Goal: Task Accomplishment & Management: Manage account settings

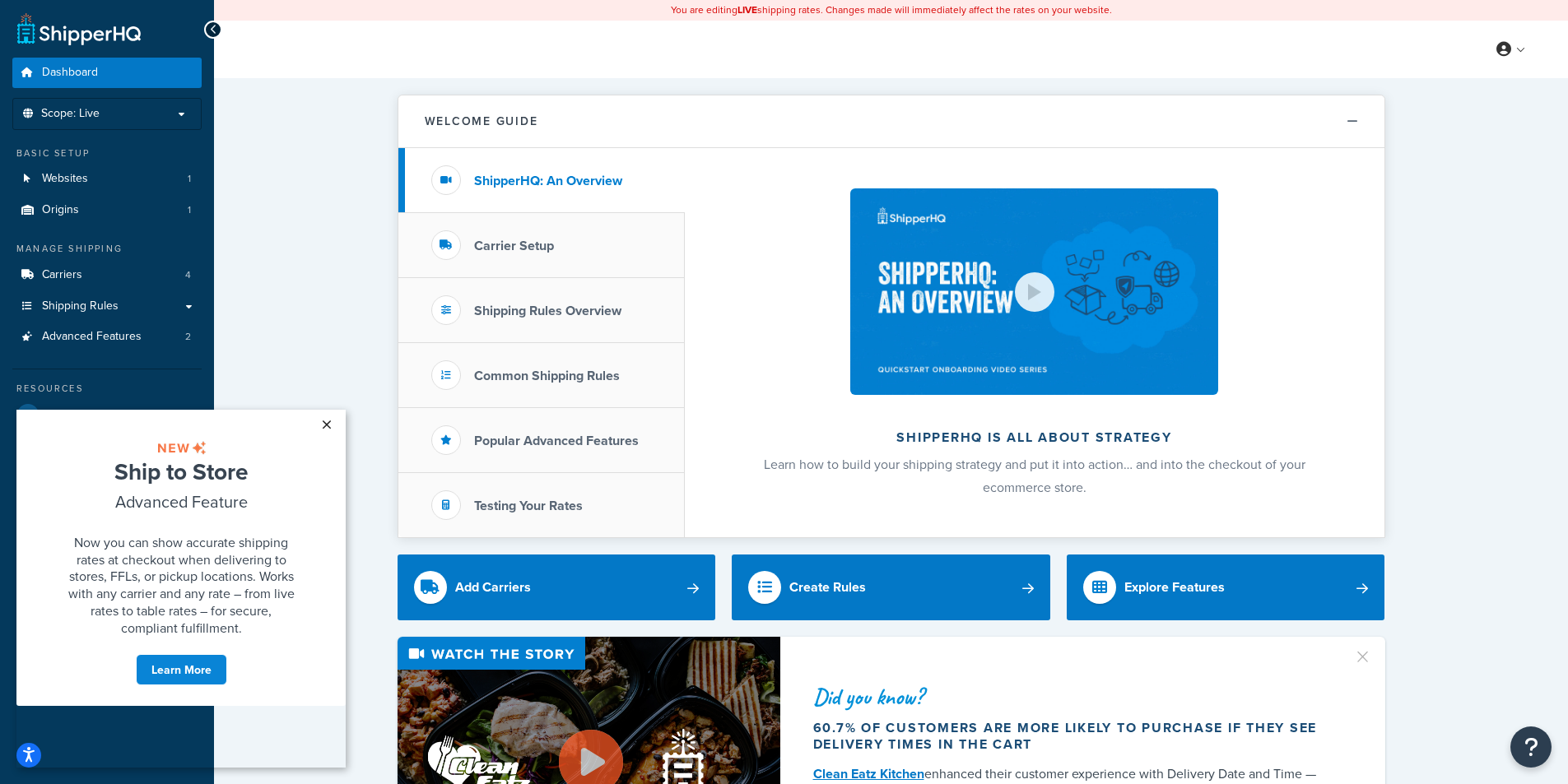
click at [328, 417] on link "×" at bounding box center [326, 425] width 29 height 29
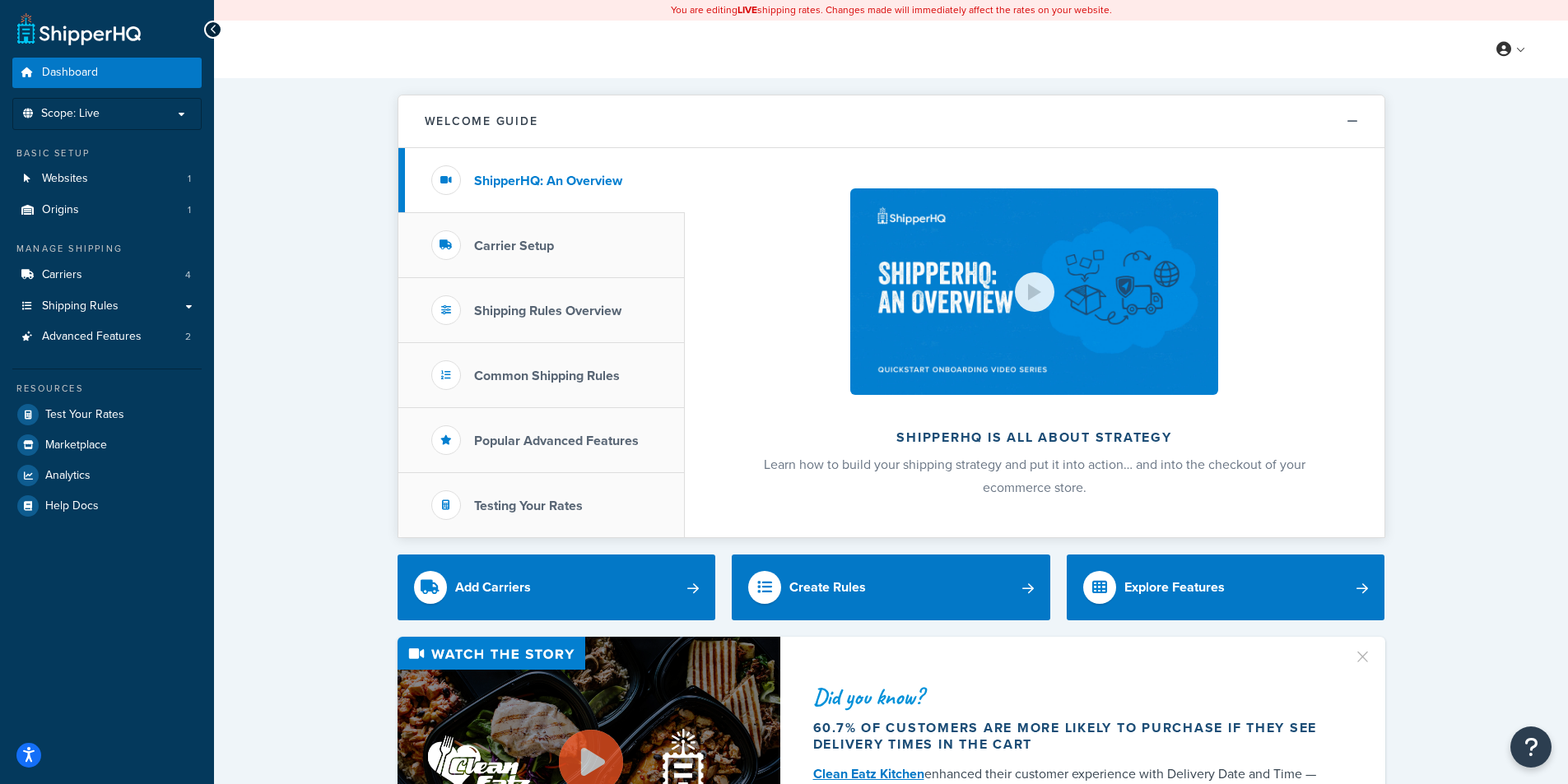
drag, startPoint x: 311, startPoint y: 323, endPoint x: 296, endPoint y: 323, distance: 15.0
click at [169, 305] on link "Shipping Rules" at bounding box center [107, 306] width 189 height 30
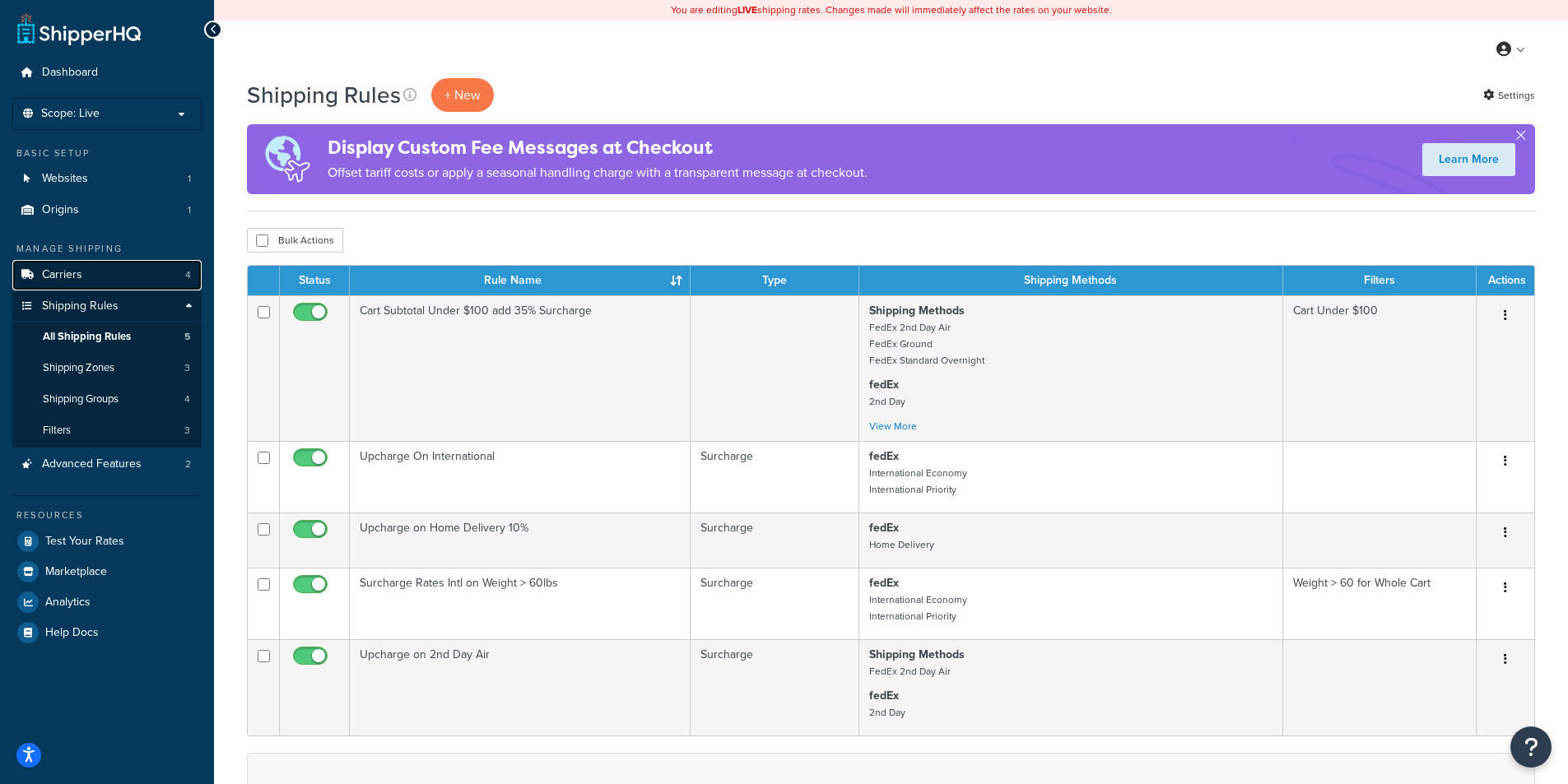
click at [109, 279] on link "Carriers 4" at bounding box center [107, 275] width 189 height 30
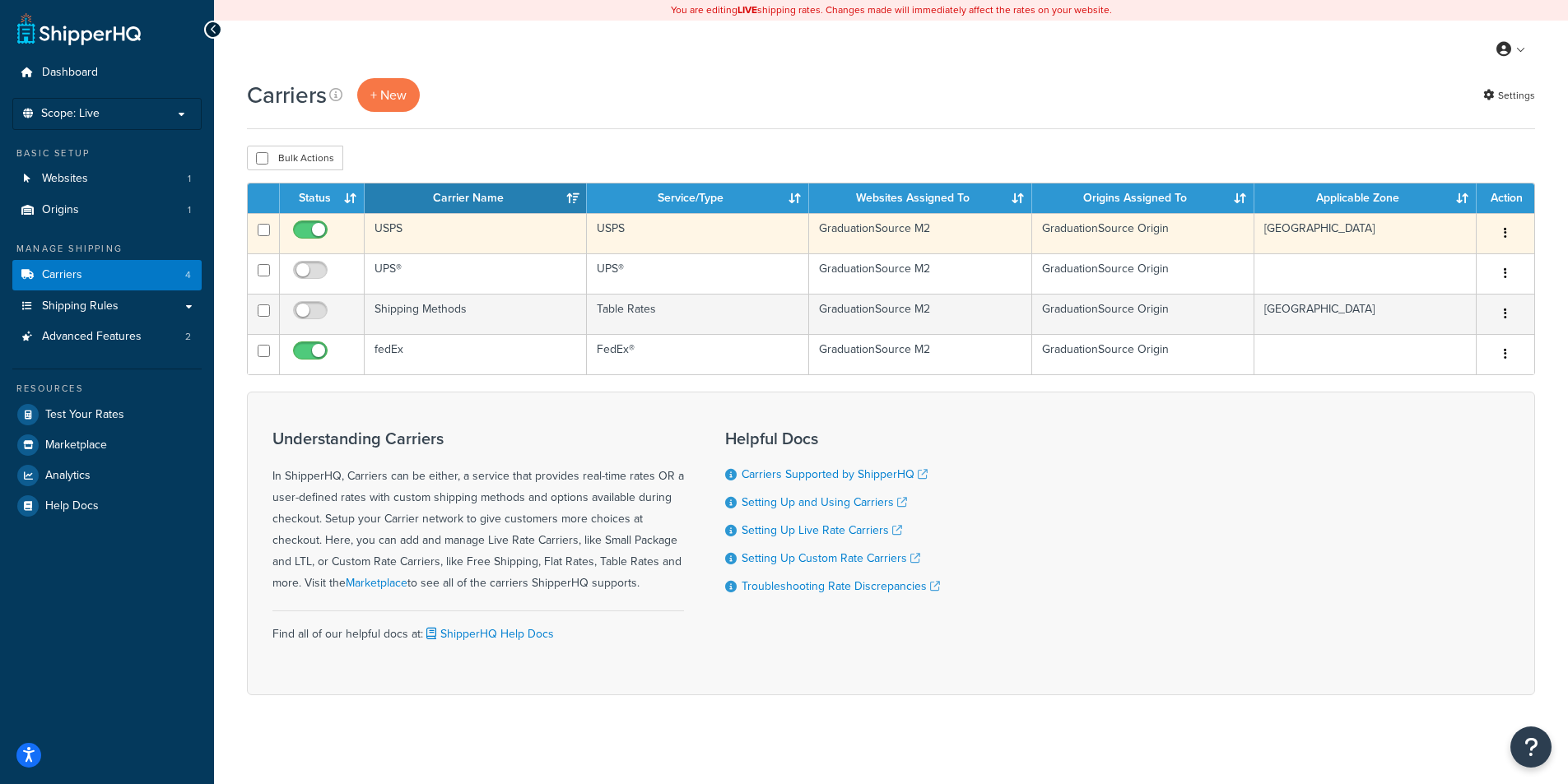
click at [434, 231] on td "USPS" at bounding box center [475, 233] width 222 height 40
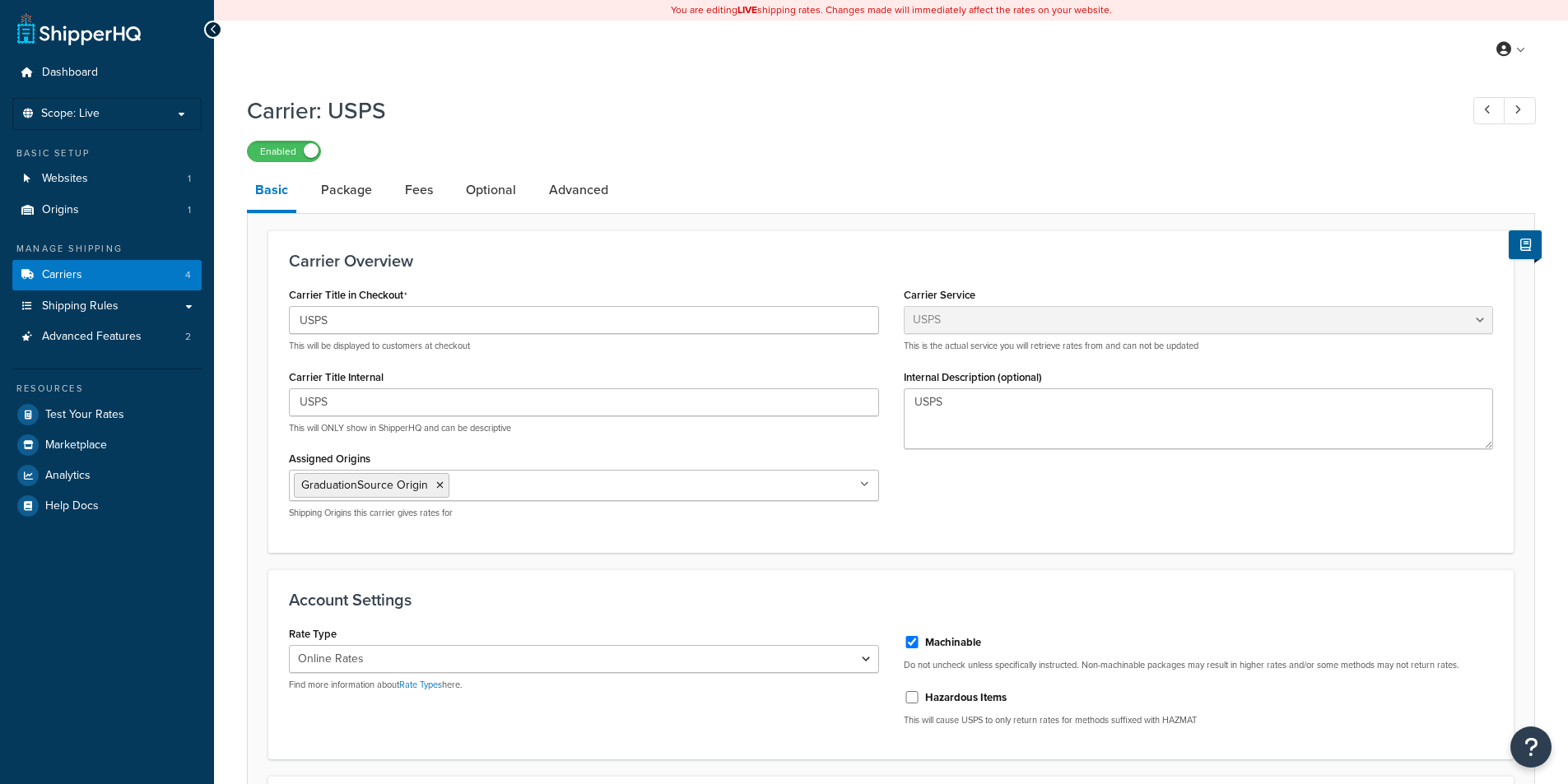
select select "usps"
select select "ONLINE"
click at [367, 193] on link "Package" at bounding box center [346, 190] width 67 height 40
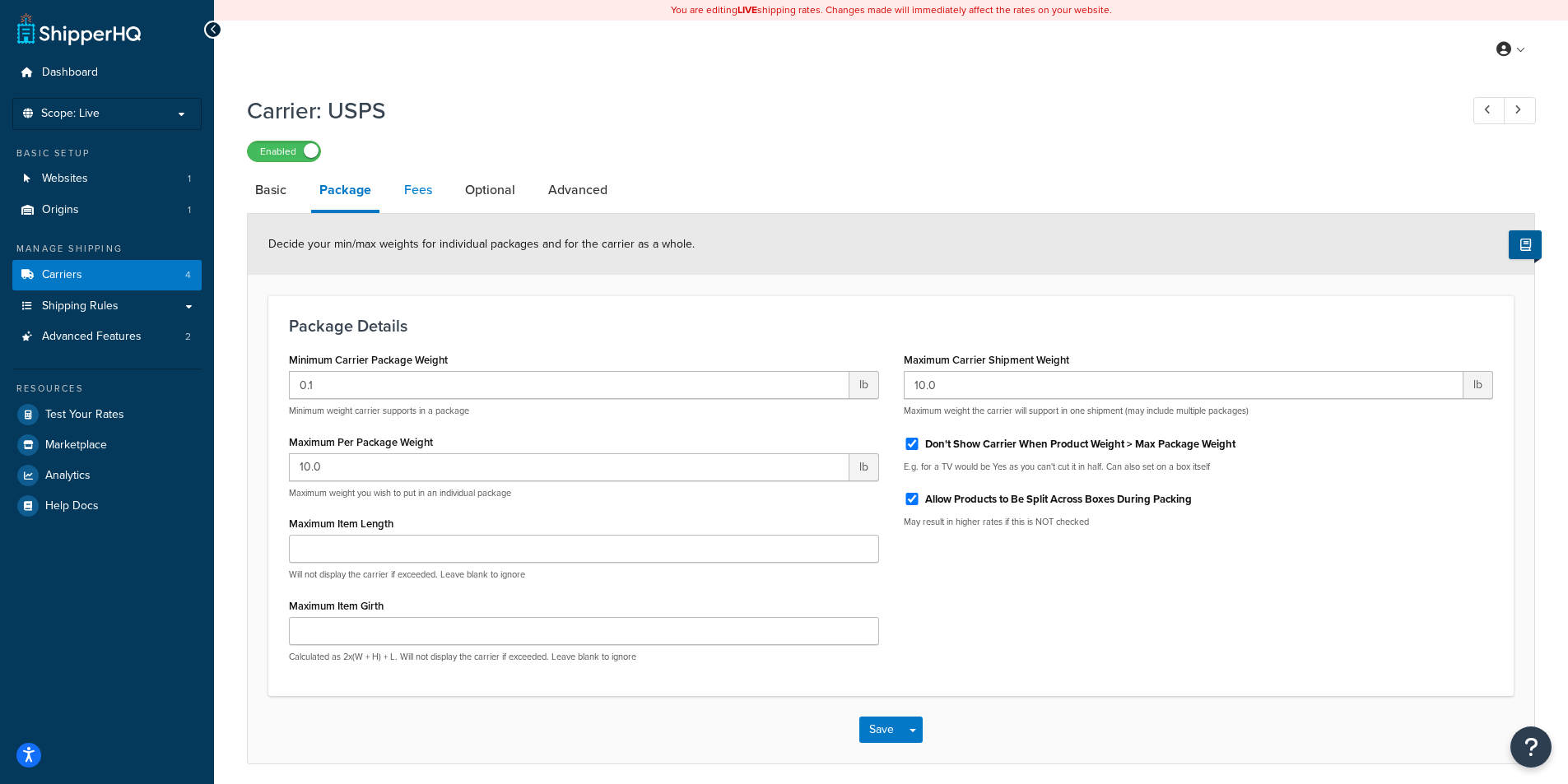
click at [429, 190] on link "Fees" at bounding box center [418, 190] width 45 height 40
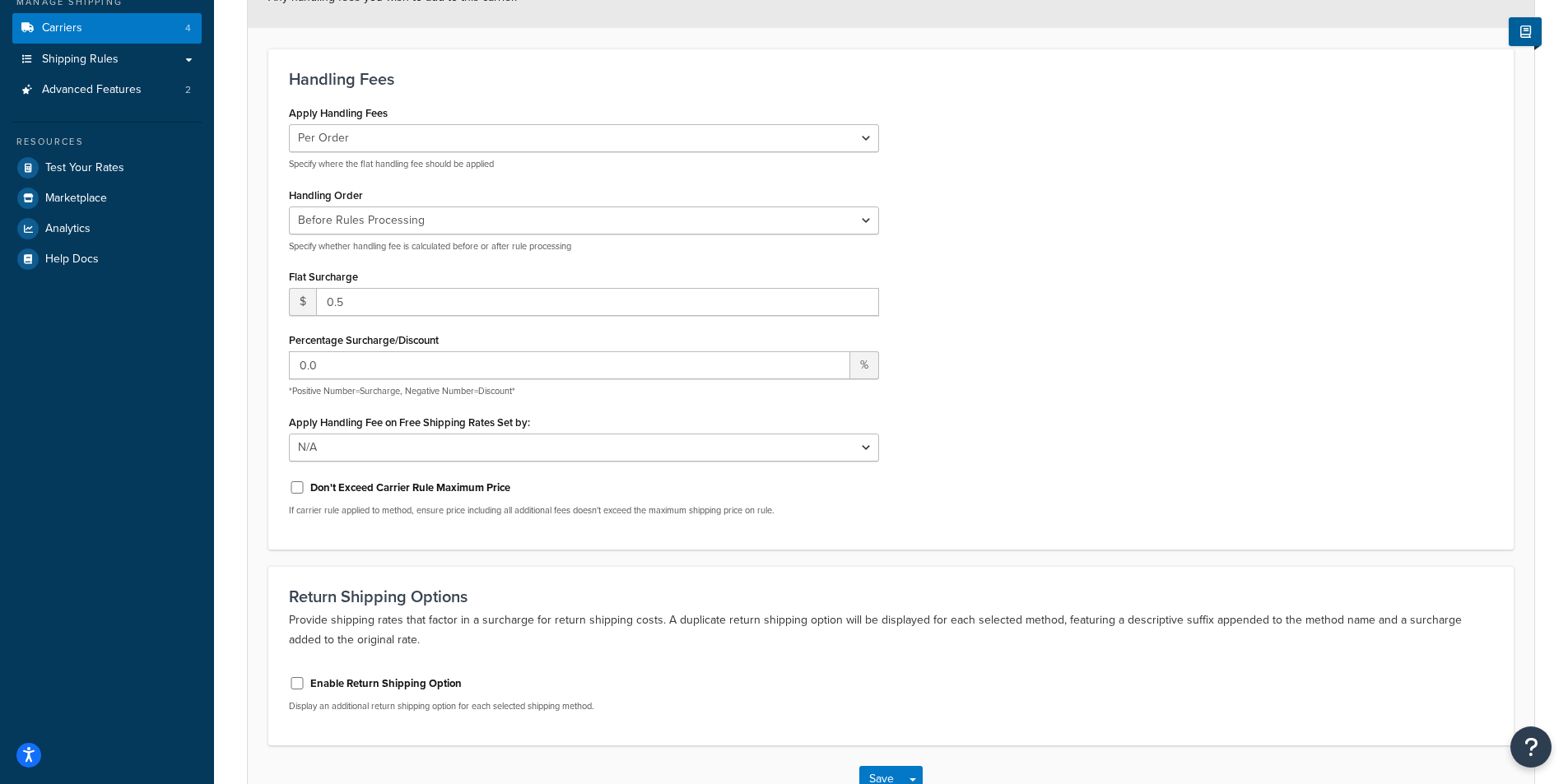
scroll to position [165, 0]
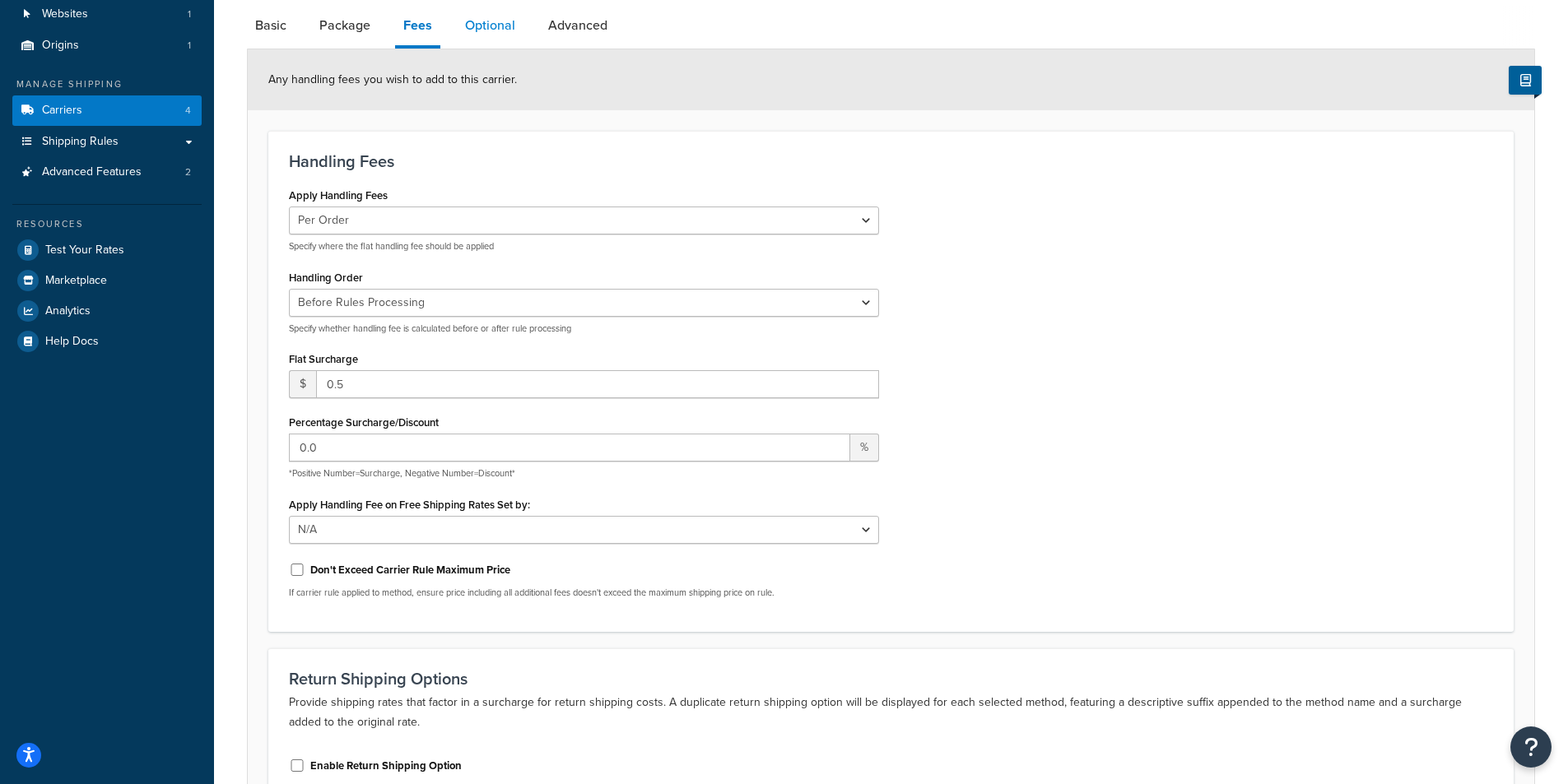
click at [496, 34] on link "Optional" at bounding box center [490, 25] width 66 height 40
select select "44506"
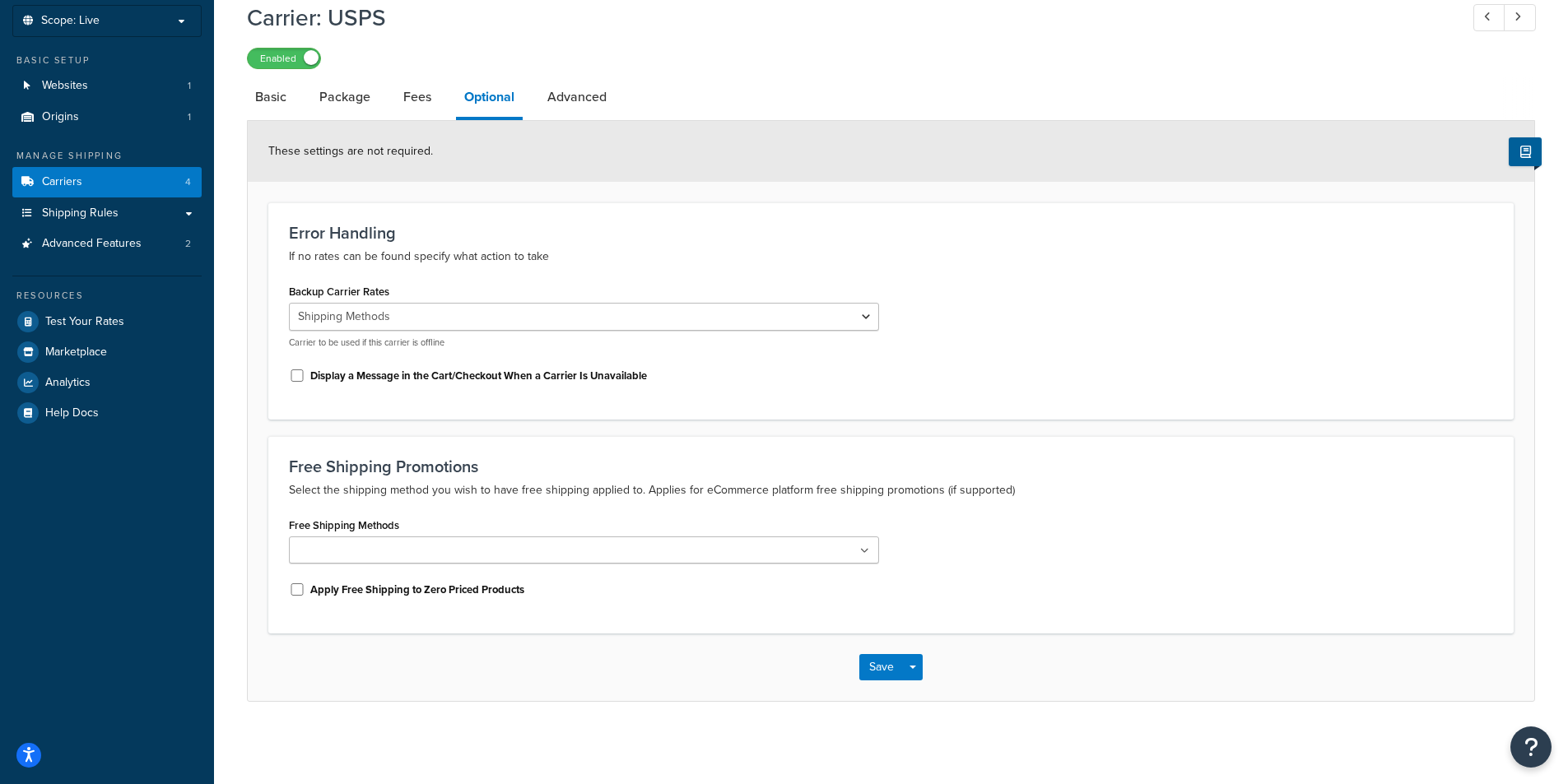
scroll to position [94, 0]
click at [581, 98] on link "Advanced" at bounding box center [577, 96] width 76 height 40
select select "false"
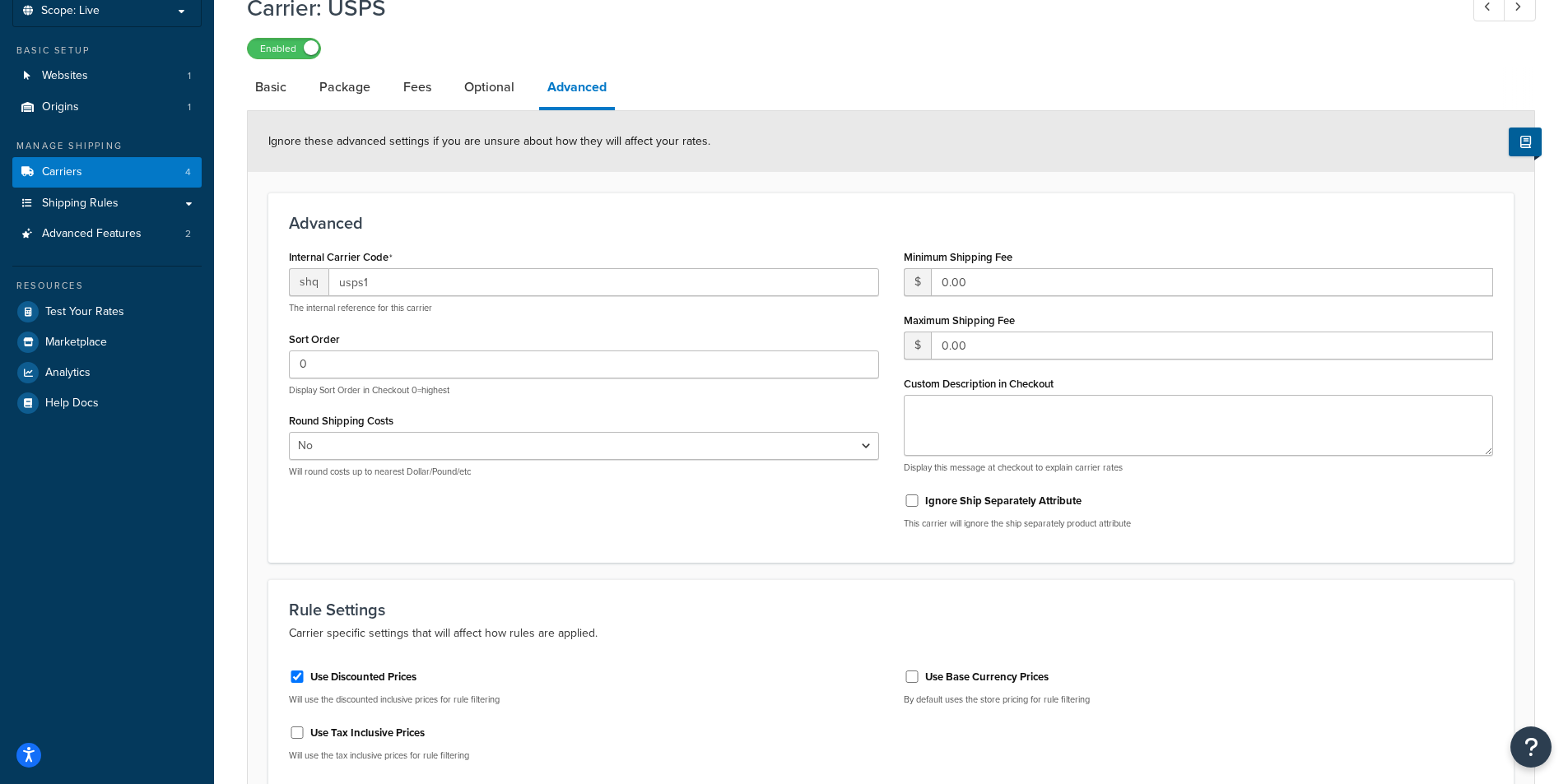
scroll to position [101, 0]
click at [279, 82] on link "Basic" at bounding box center [270, 89] width 48 height 40
select select "usps"
select select "ONLINE"
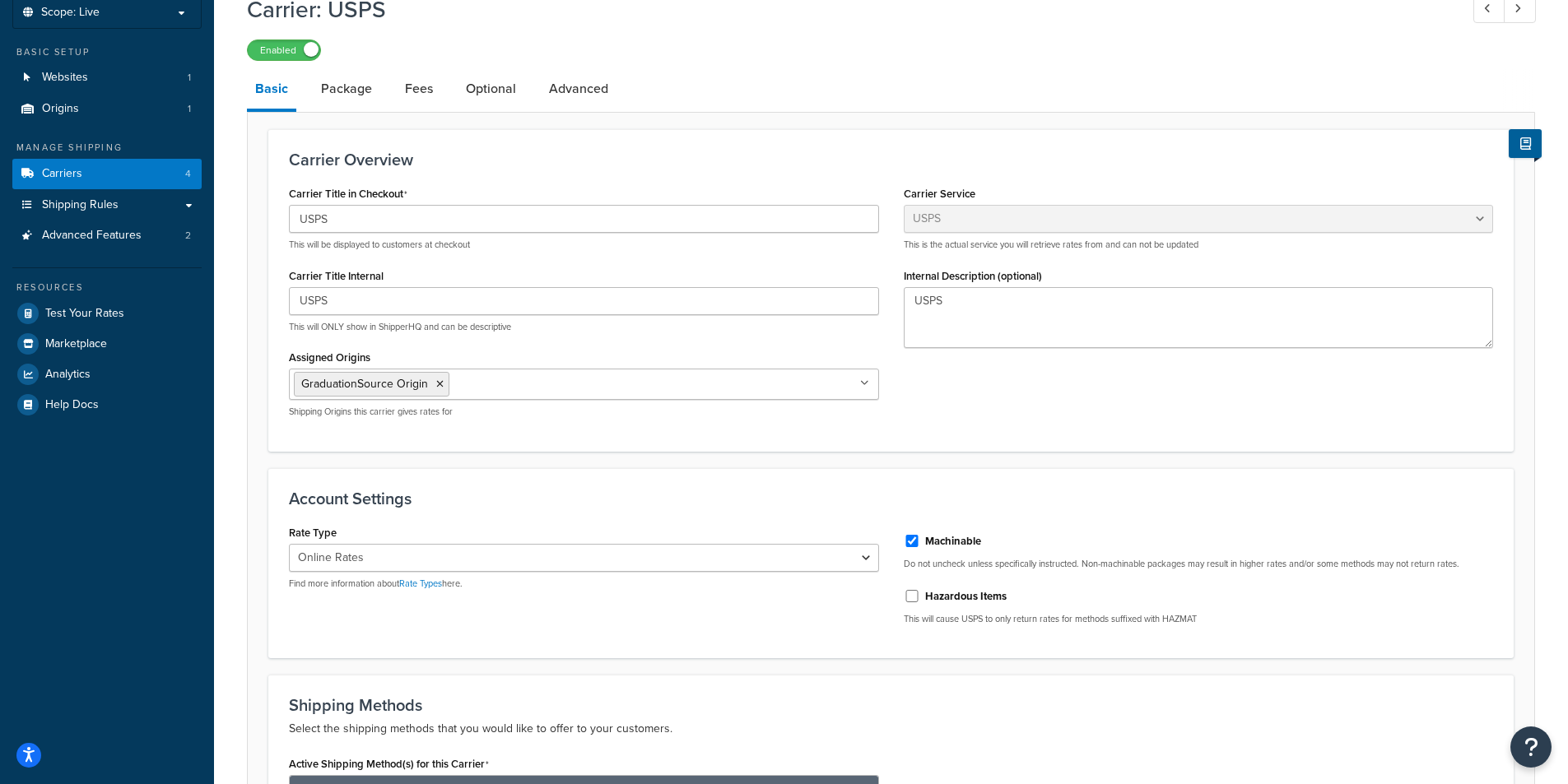
scroll to position [348, 0]
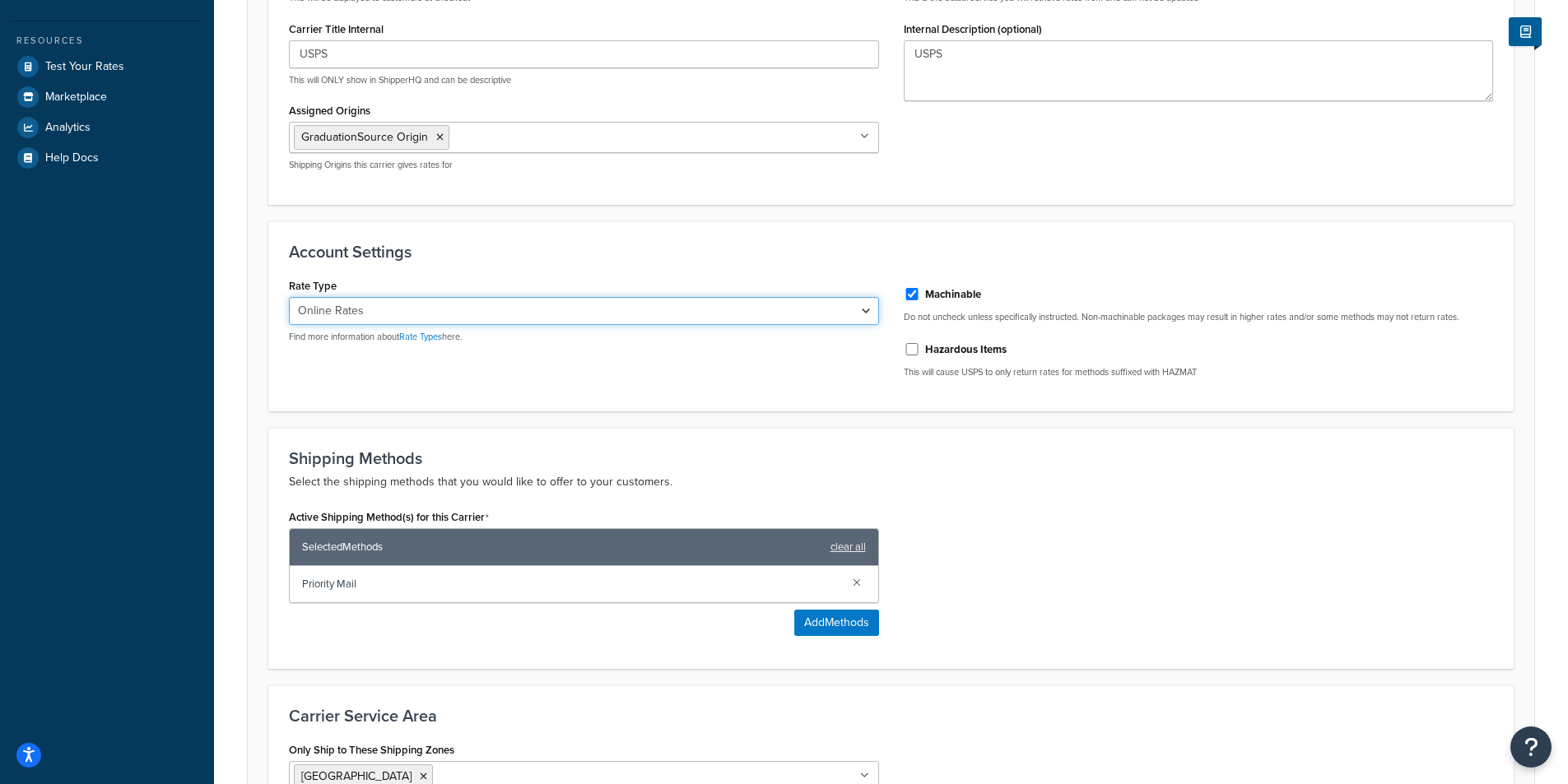
click at [750, 306] on select "Retail Rates Online Rates Commercial Plus" at bounding box center [584, 311] width 590 height 28
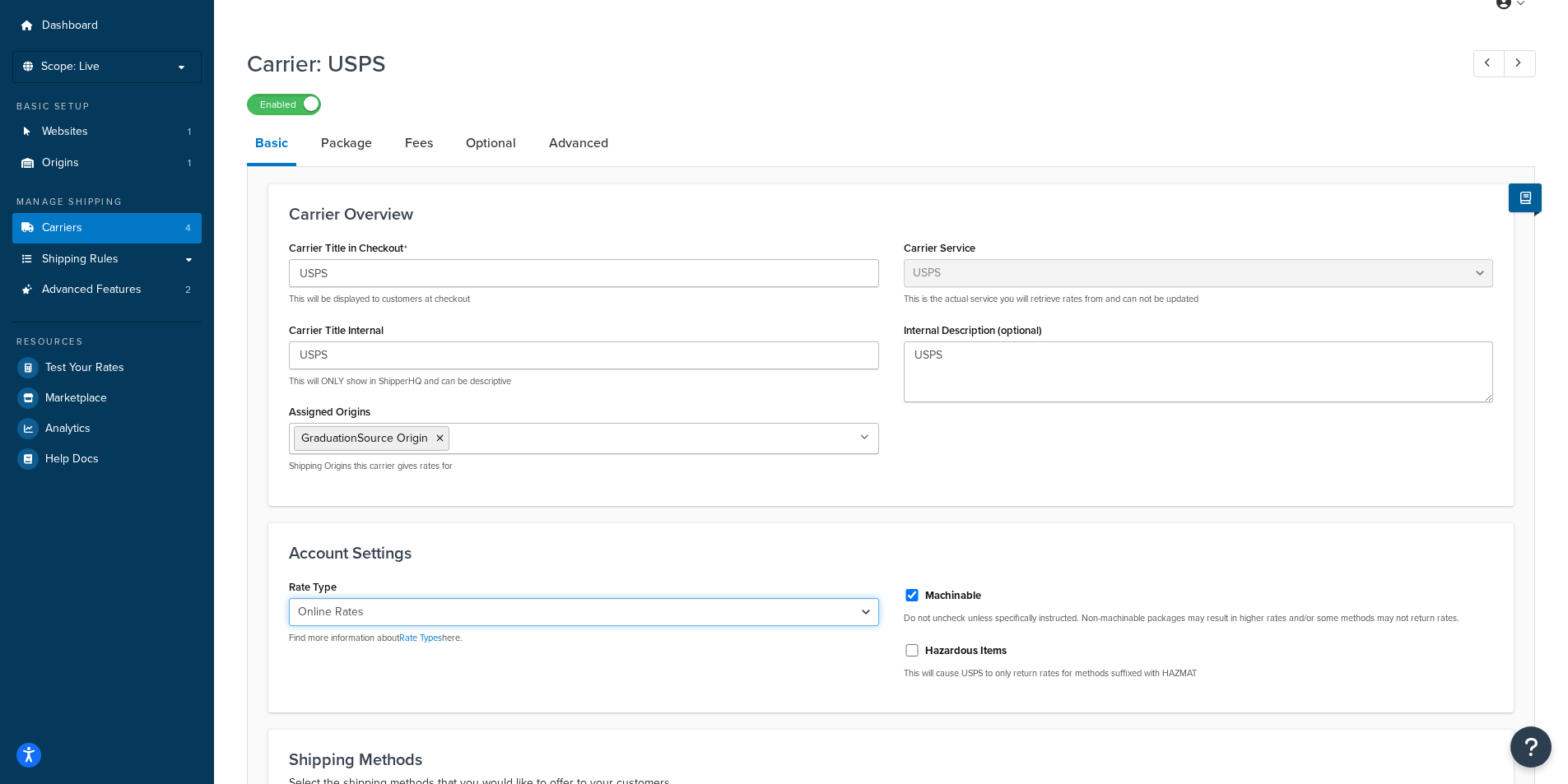
scroll to position [0, 0]
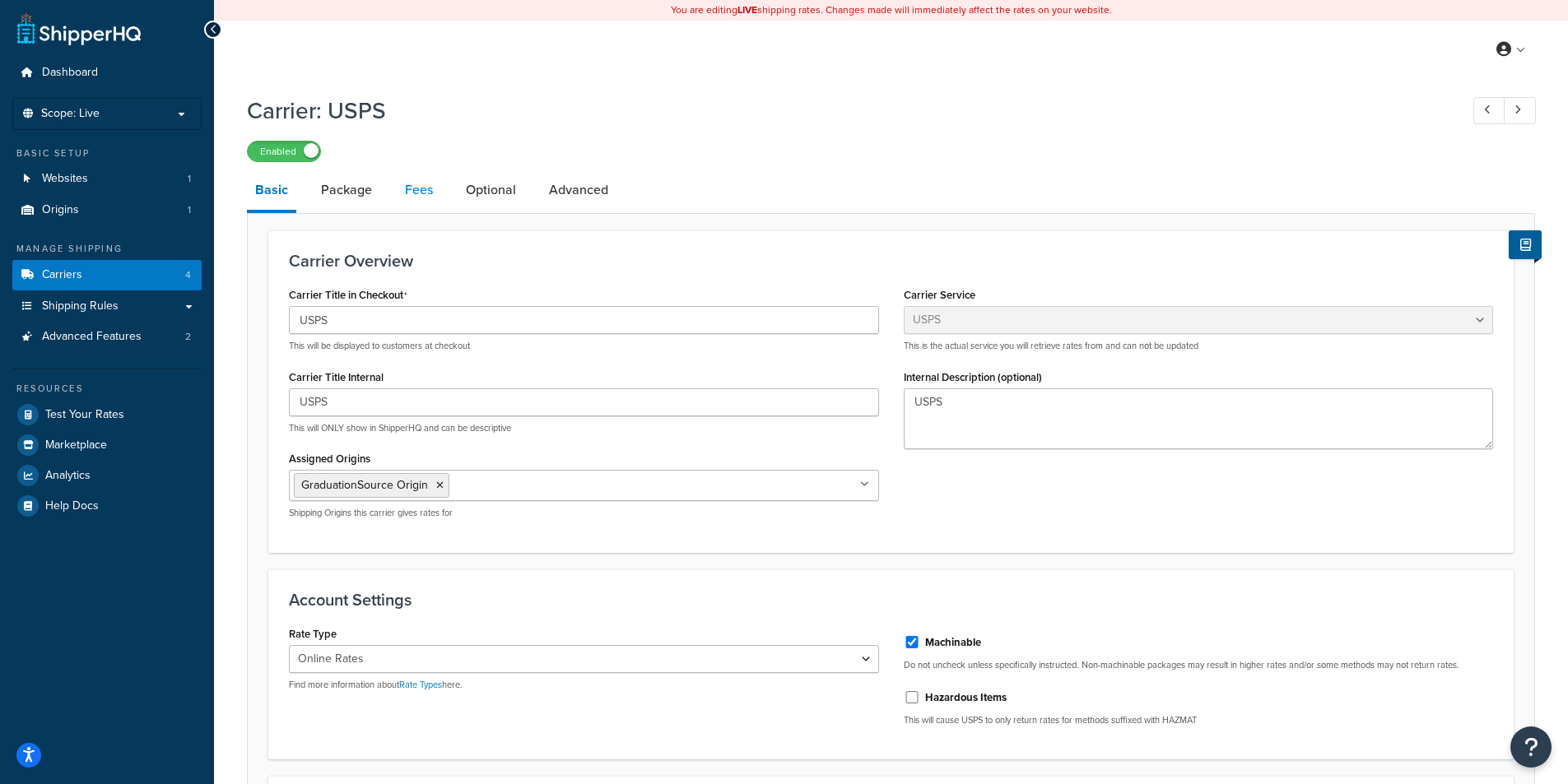
click at [417, 191] on link "Fees" at bounding box center [419, 190] width 45 height 40
